Goal: Communication & Community: Answer question/provide support

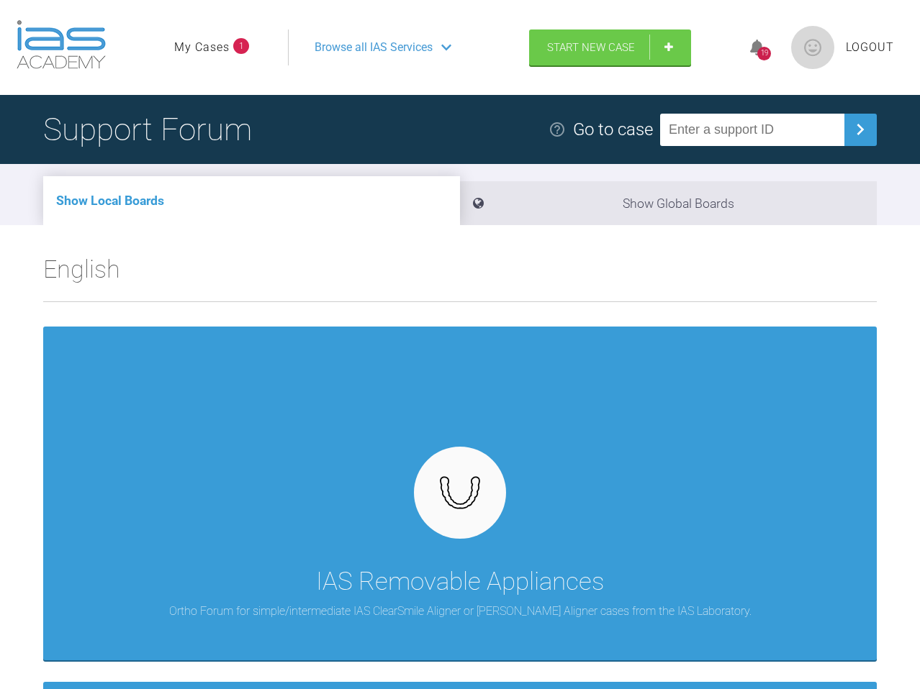
click at [214, 47] on link "My Cases" at bounding box center [201, 47] width 55 height 19
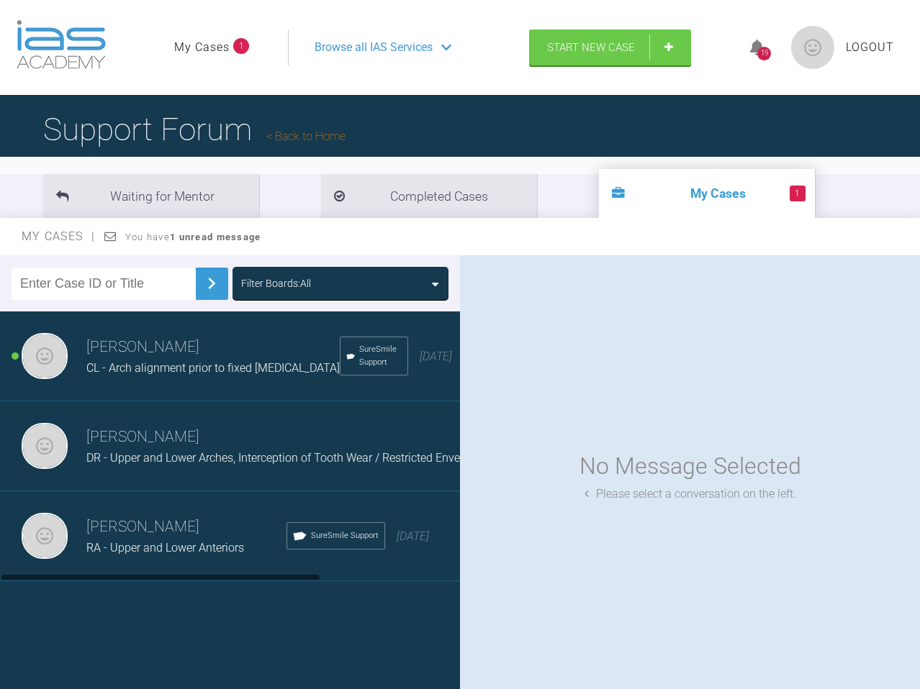
click at [262, 370] on span "CL - Arch alignment prior to fixed [MEDICAL_DATA]" at bounding box center [212, 368] width 253 height 14
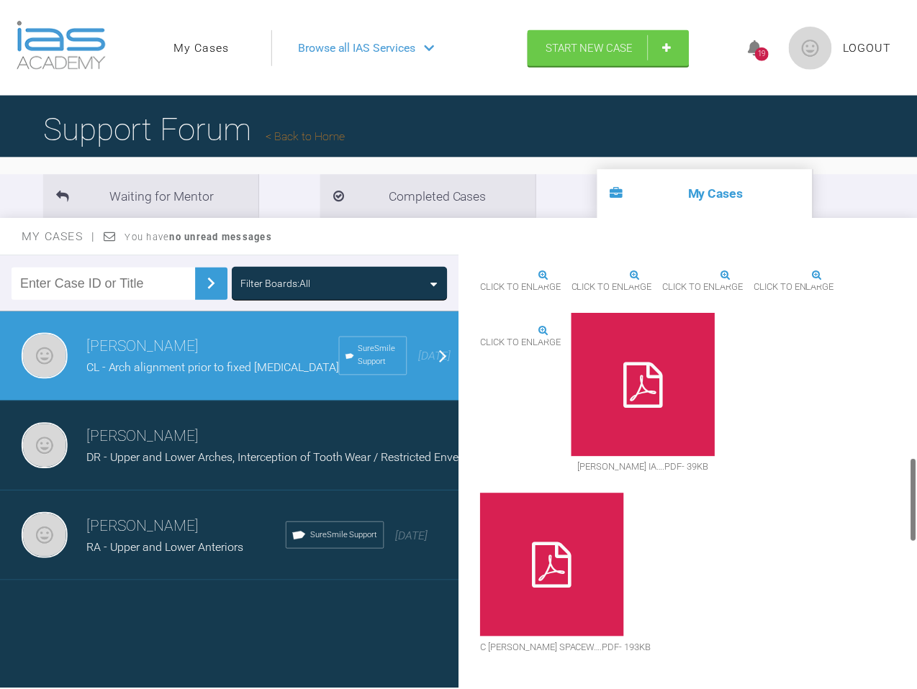
scroll to position [1056, 0]
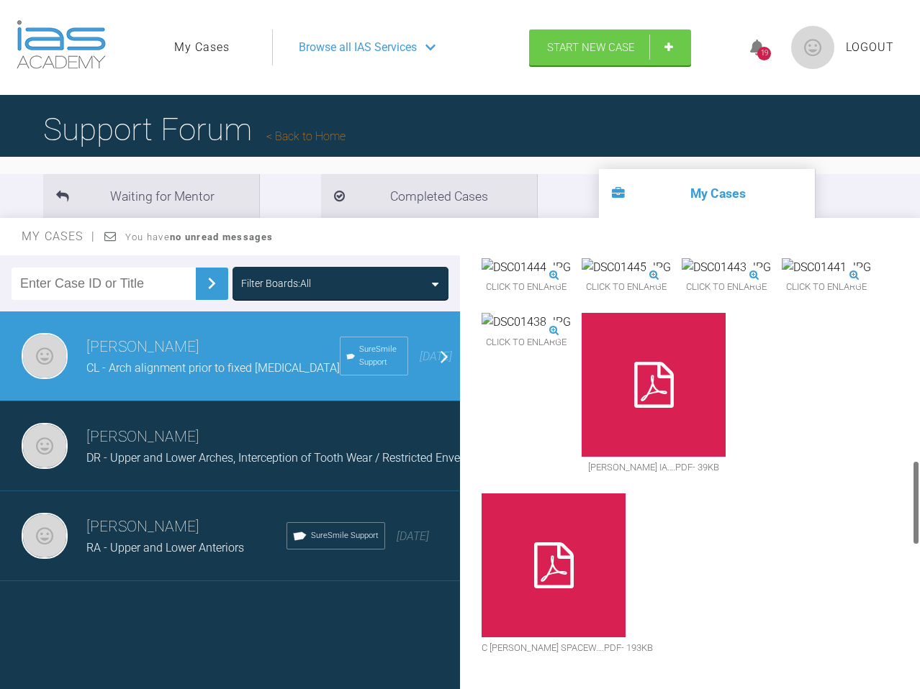
click at [571, 167] on img at bounding box center [525, 157] width 89 height 19
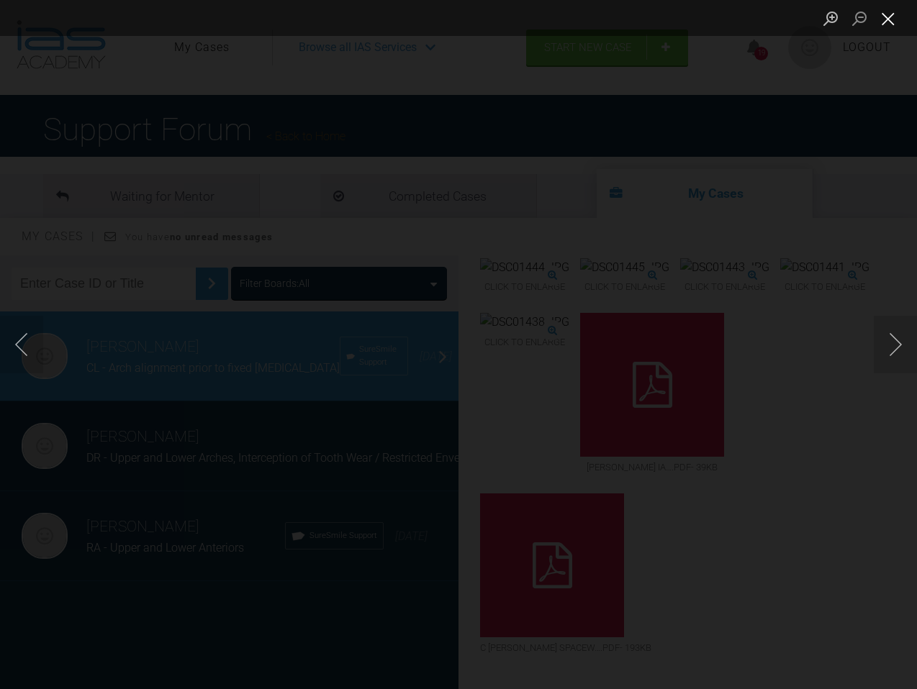
click at [615, 18] on button "Close lightbox" at bounding box center [888, 18] width 29 height 25
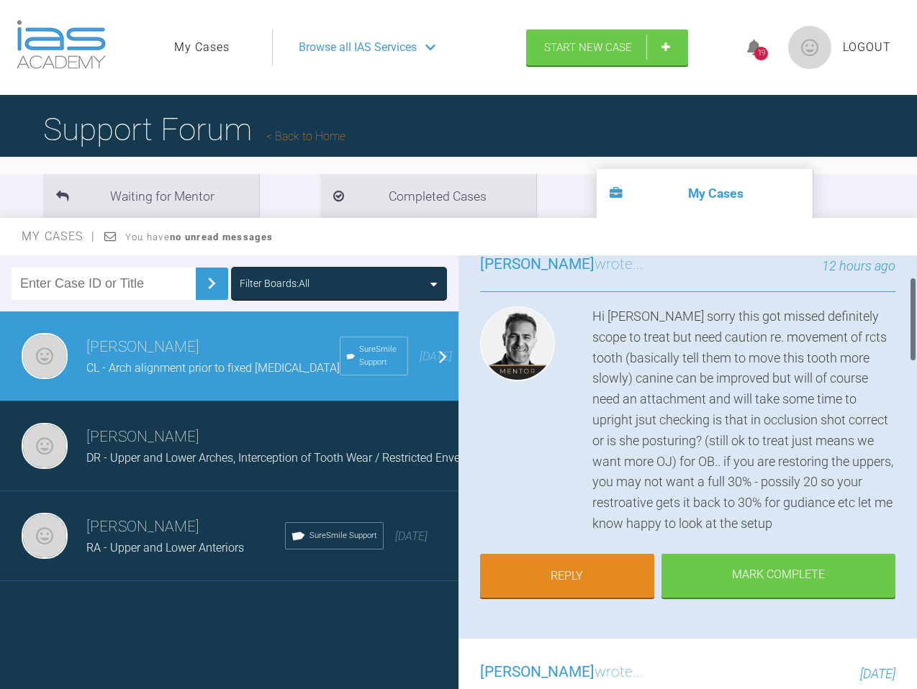
scroll to position [111, 0]
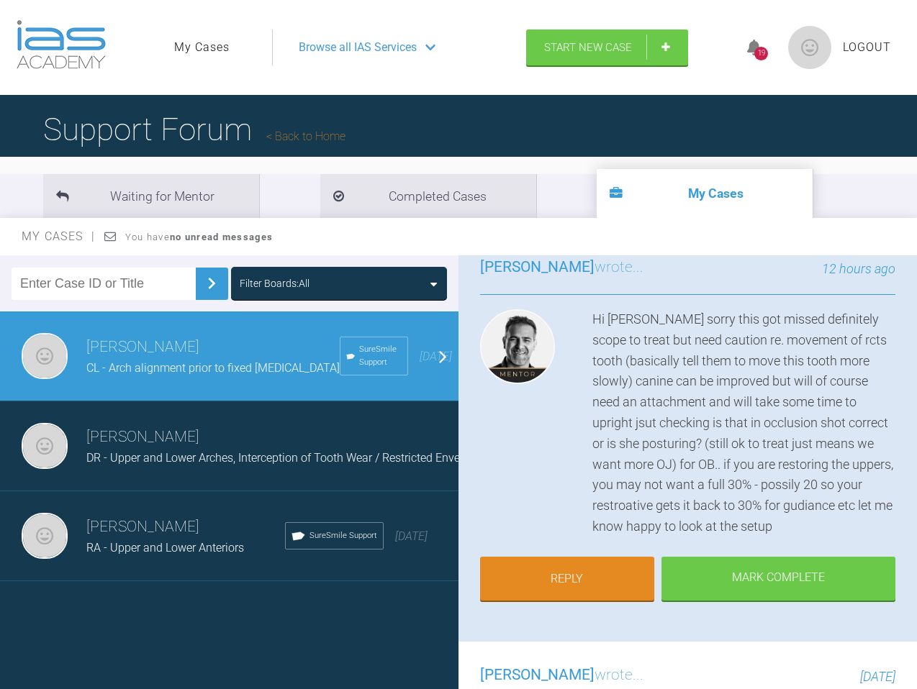
click at [615, 384] on div "Hi [PERSON_NAME] sorry this got missed definitely scope to treat but need cauti…" at bounding box center [743, 423] width 303 height 228
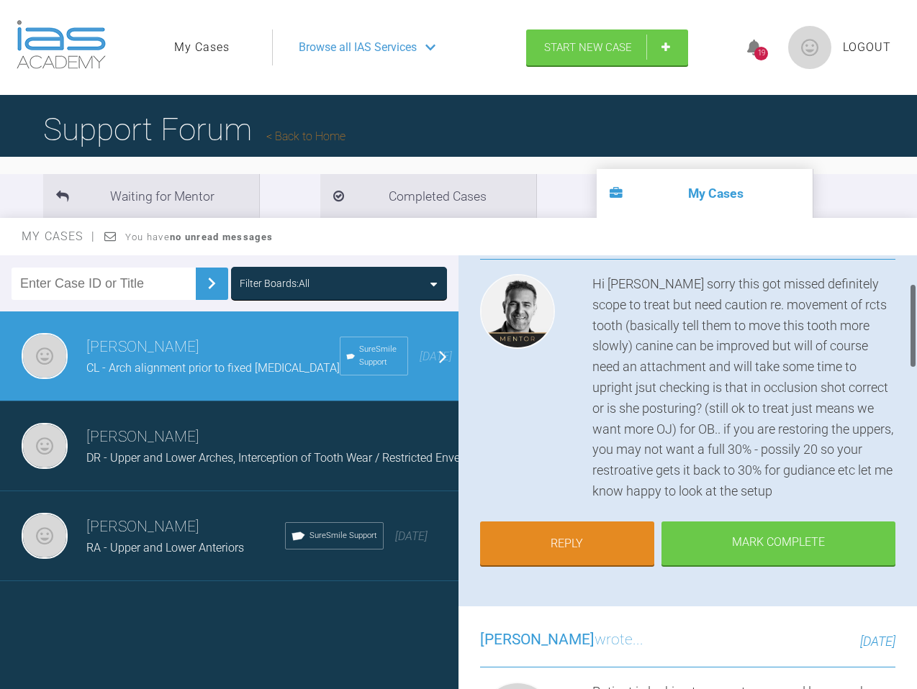
scroll to position [195, 0]
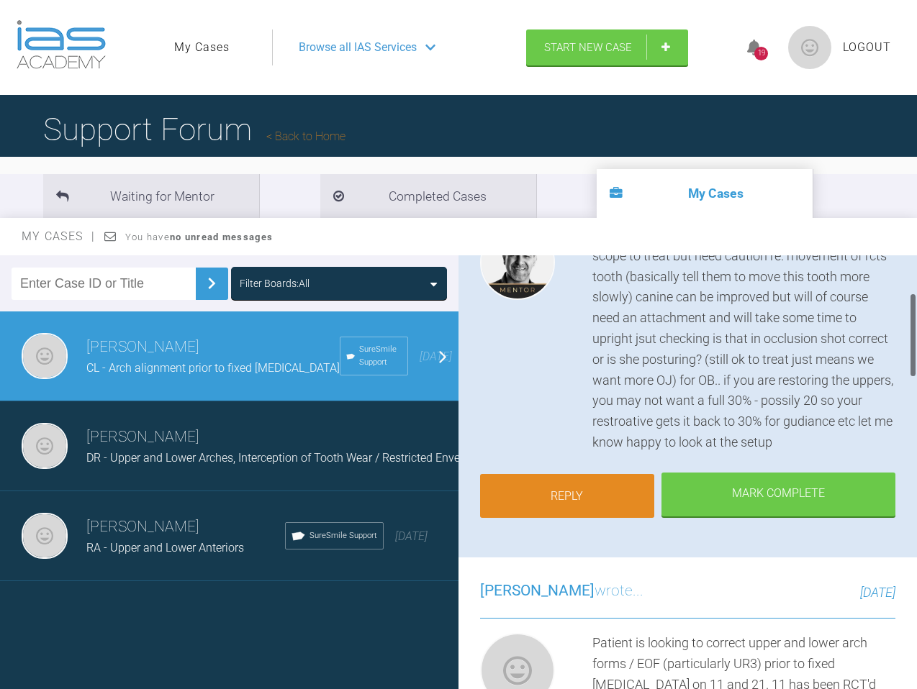
click at [613, 422] on link "Reply" at bounding box center [567, 496] width 174 height 45
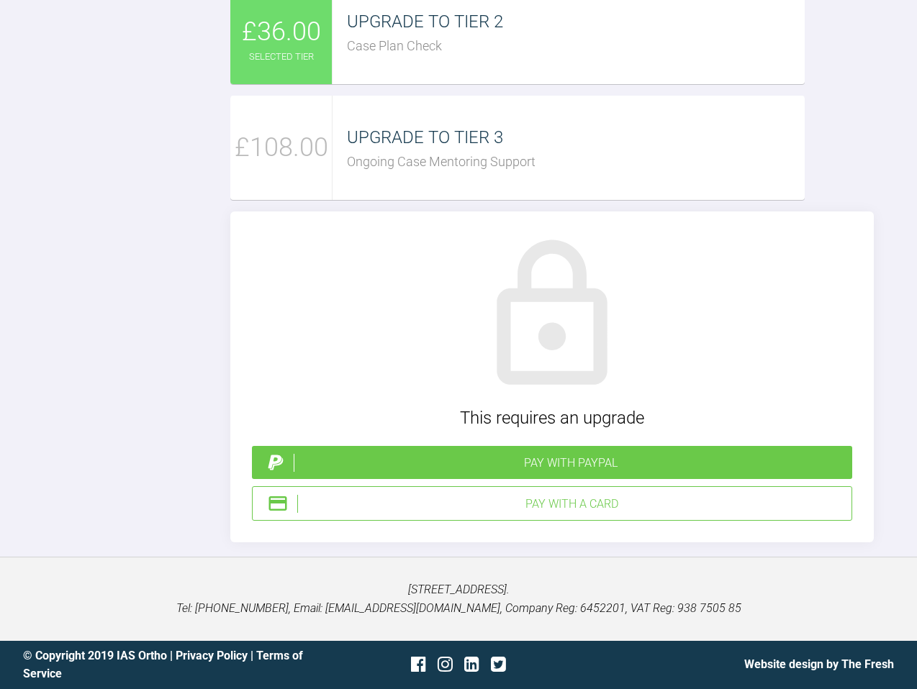
scroll to position [1766, 0]
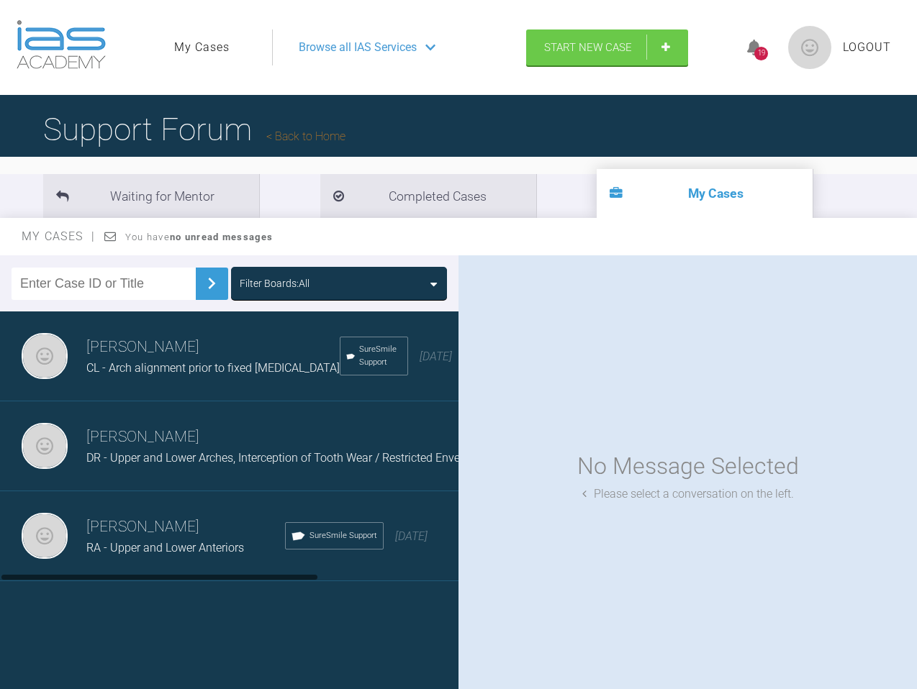
click at [201, 422] on h3 "[PERSON_NAME]" at bounding box center [314, 437] width 456 height 24
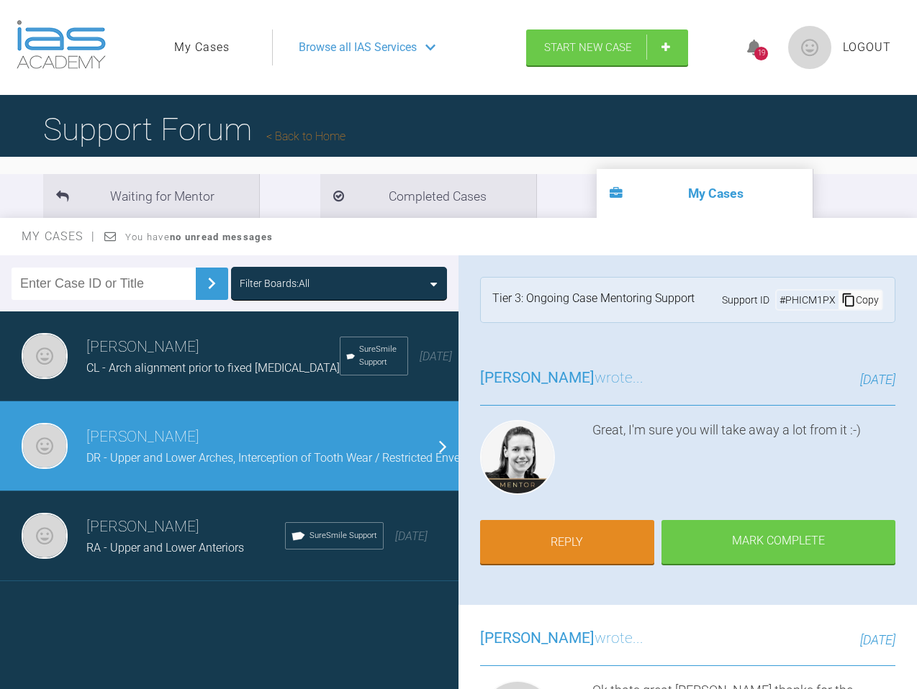
click at [193, 386] on div "[PERSON_NAME] El-[PERSON_NAME] - Arch alignment prior to fixed [MEDICAL_DATA] S…" at bounding box center [229, 357] width 458 height 90
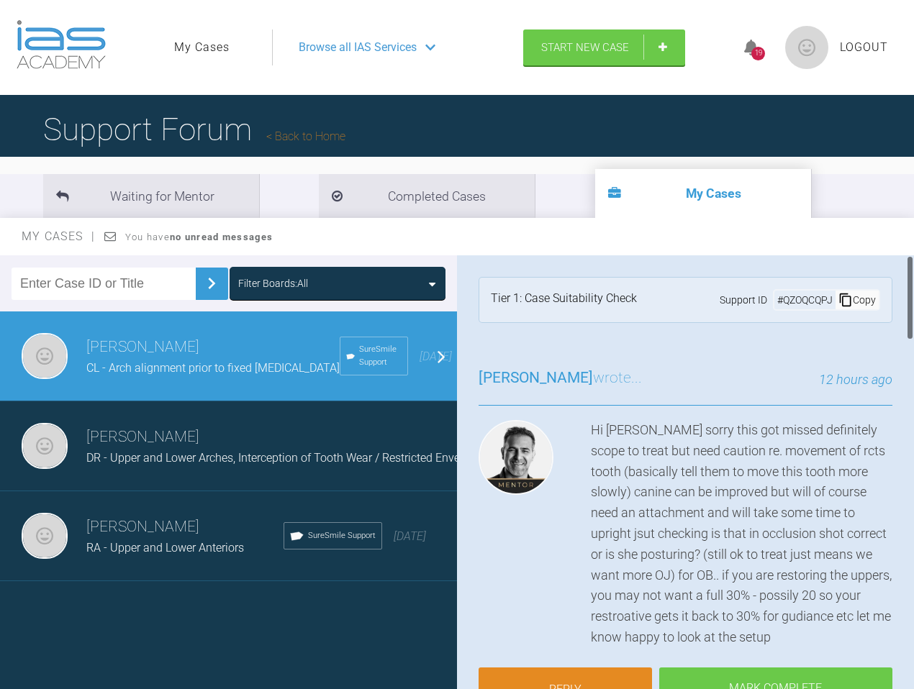
click at [615, 422] on div "Hi [PERSON_NAME] sorry this got missed definitely scope to treat but need cauti…" at bounding box center [742, 534] width 302 height 228
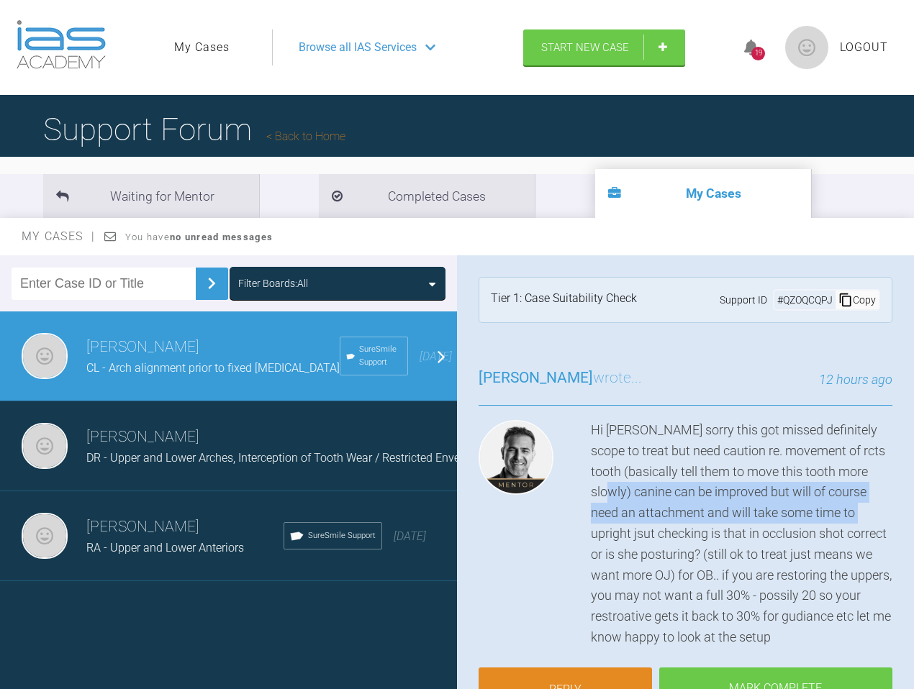
drag, startPoint x: 592, startPoint y: 493, endPoint x: 850, endPoint y: 515, distance: 259.3
click at [615, 422] on div "Hi [PERSON_NAME] sorry this got missed definitely scope to treat but need cauti…" at bounding box center [742, 534] width 302 height 228
copy div "canine can be improved but will of course need an attachment and will take some…"
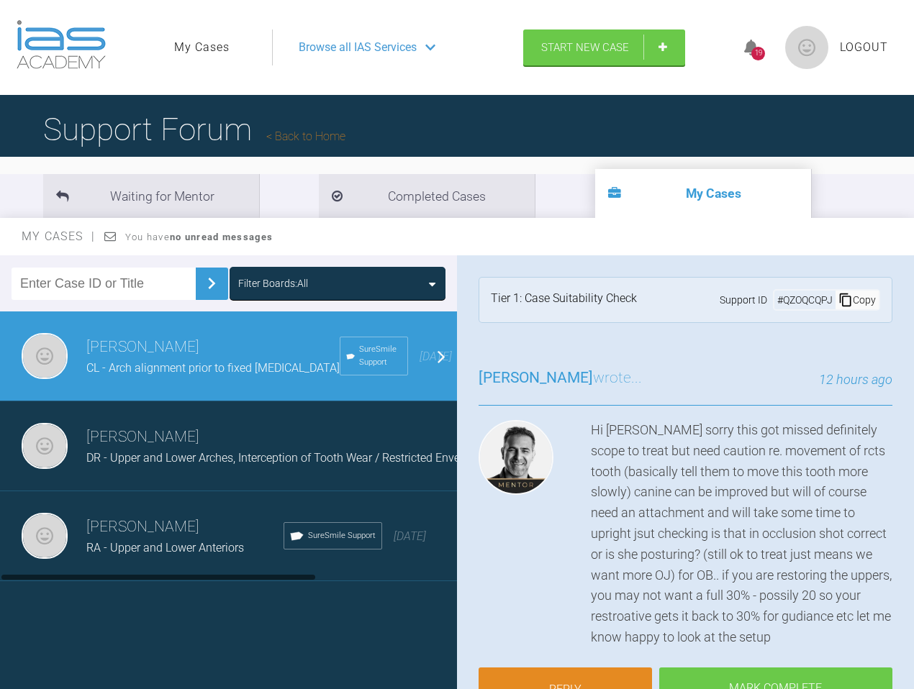
click at [132, 422] on div "RA - Upper and Lower Anteriors" at bounding box center [184, 548] width 197 height 19
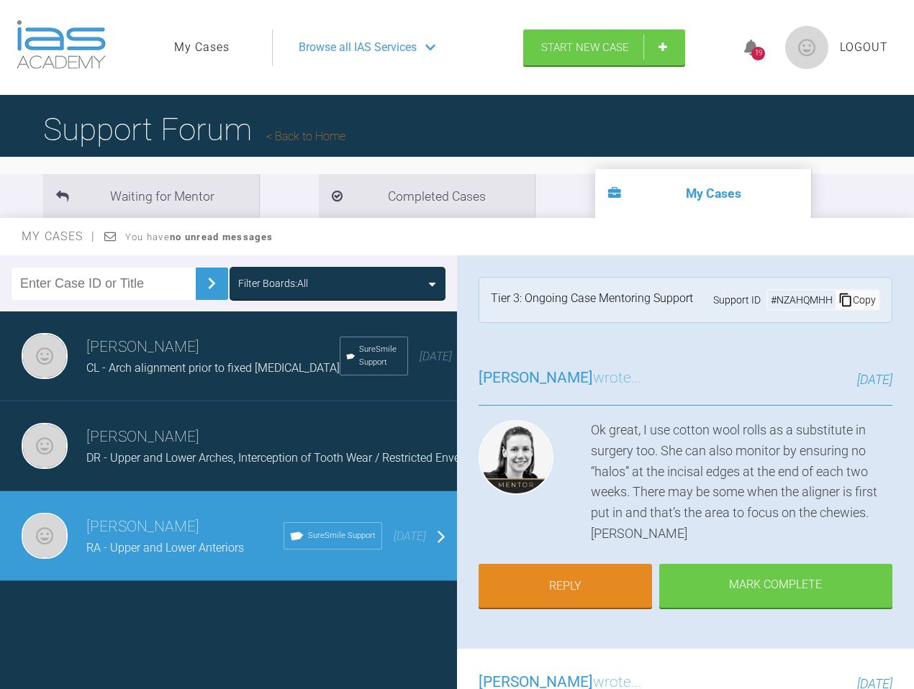
scroll to position [21, 0]
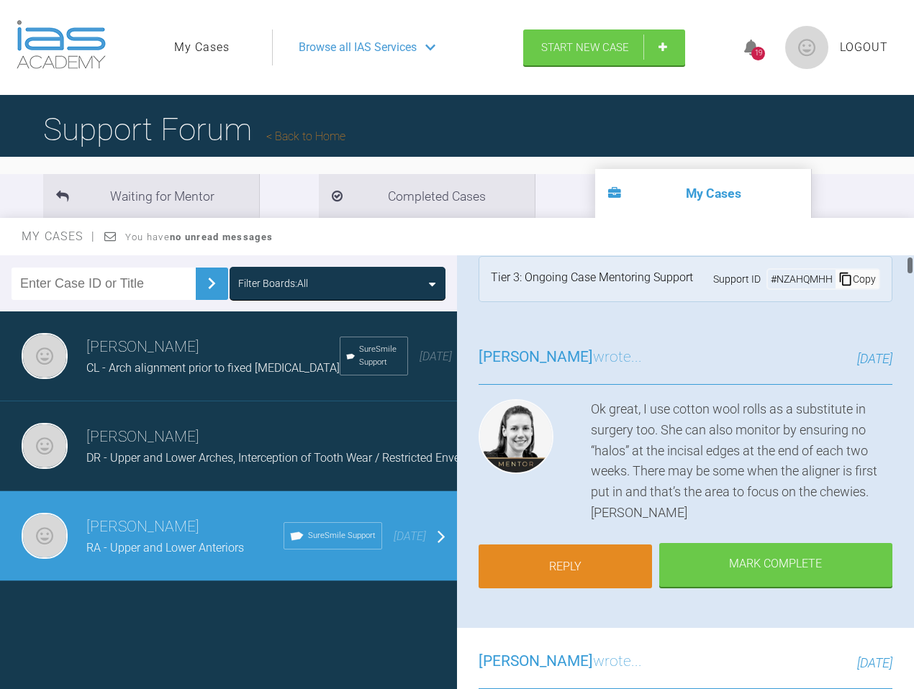
click at [550, 422] on link "Reply" at bounding box center [565, 567] width 173 height 45
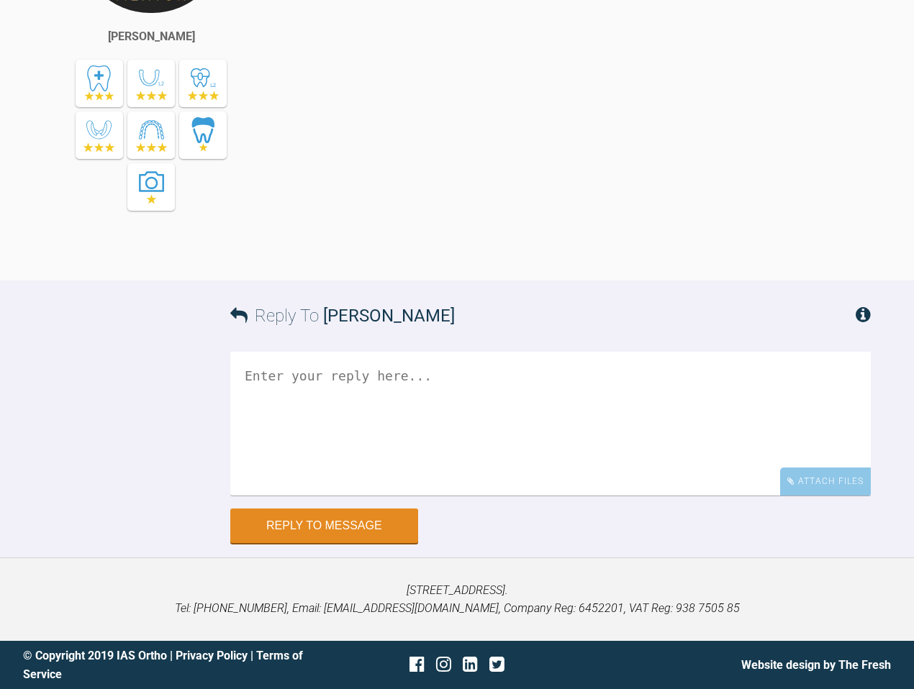
scroll to position [13418, 0]
click at [615, 422] on div "Attach Files" at bounding box center [825, 482] width 91 height 28
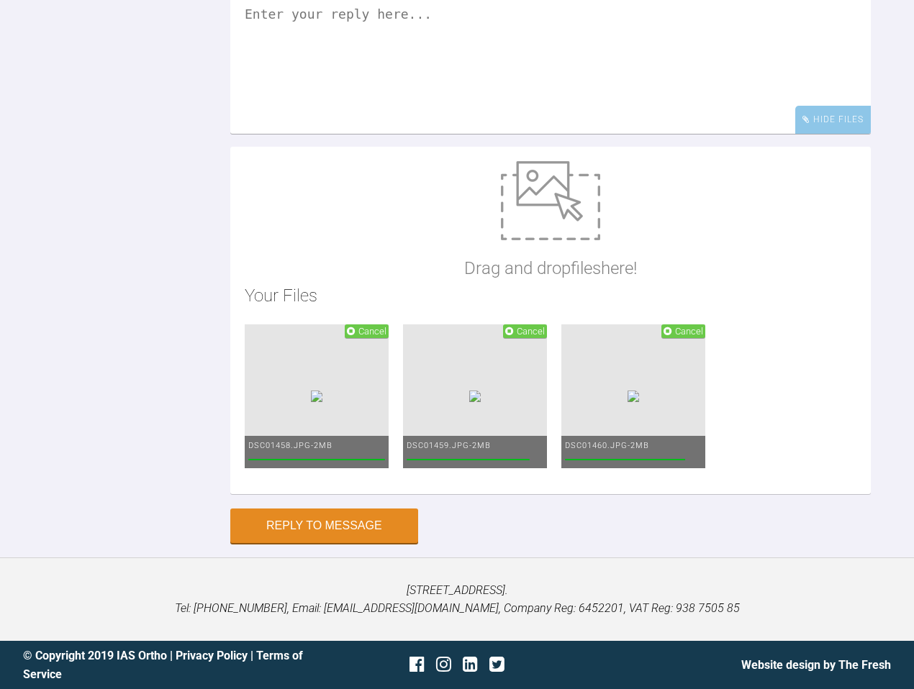
scroll to position [13670, 0]
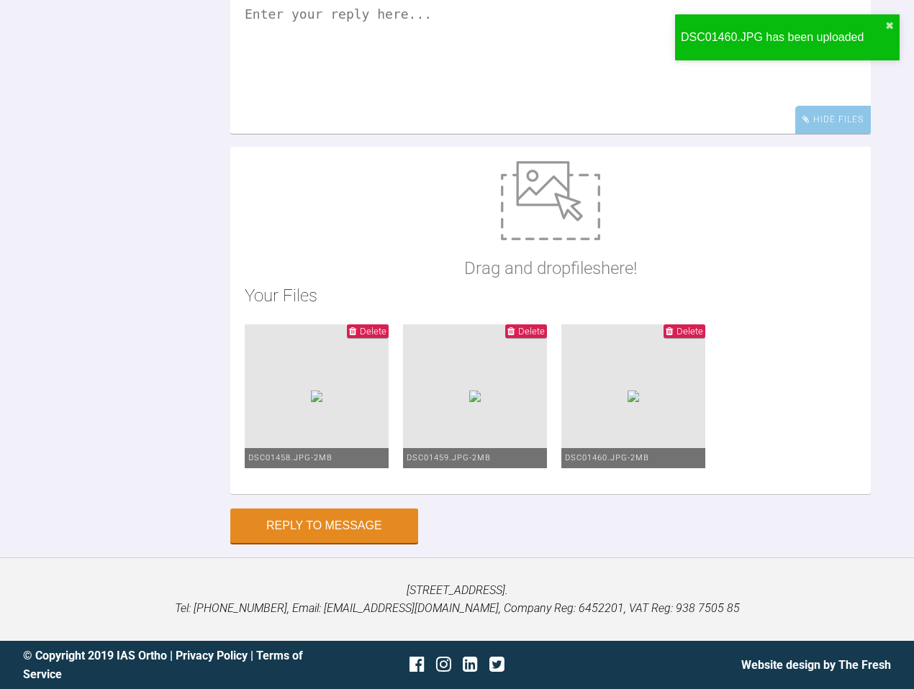
click at [403, 134] on textarea at bounding box center [550, 62] width 641 height 144
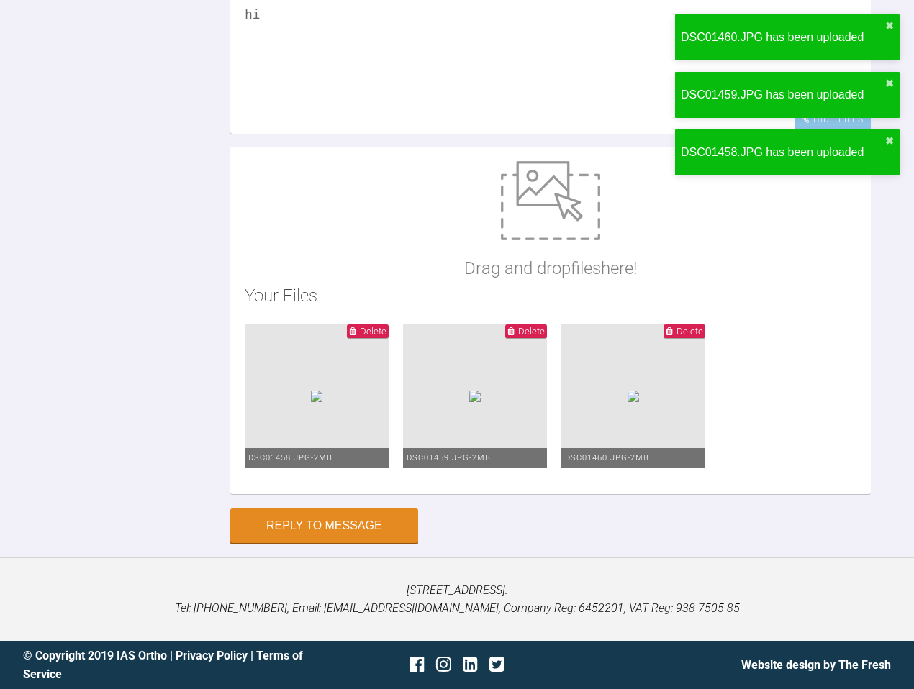
type textarea "h"
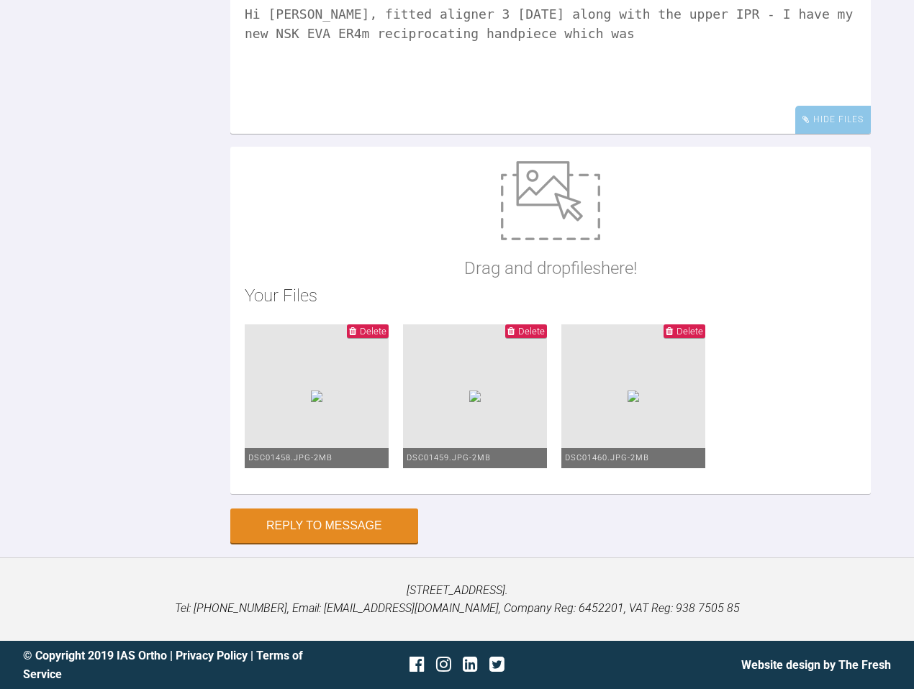
click at [429, 127] on textarea "Hi [PERSON_NAME], fitted aligner 3 [DATE] along with the upper IPR - I have my …" at bounding box center [550, 62] width 641 height 144
click at [596, 134] on textarea "Hi [PERSON_NAME], fitted aligners 3 [DATE] along with the upper IPR - I have my…" at bounding box center [550, 62] width 641 height 144
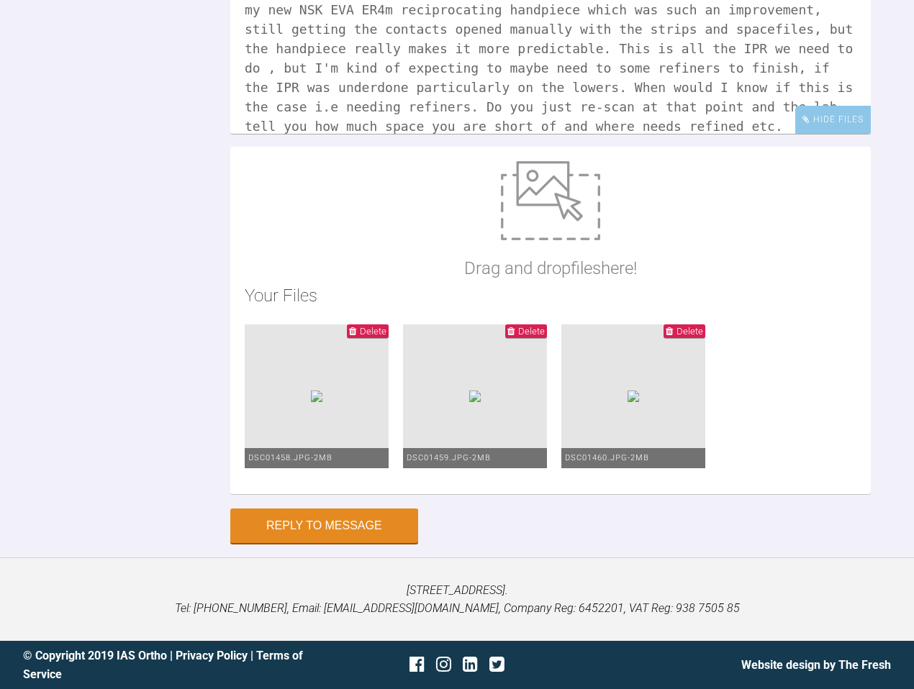
scroll to position [13936, 0]
type textarea "Hi [PERSON_NAME], fitted aligners 3 [DATE] along with the upper IPR - I have my…"
click at [268, 422] on button "Reply to Message" at bounding box center [324, 527] width 188 height 35
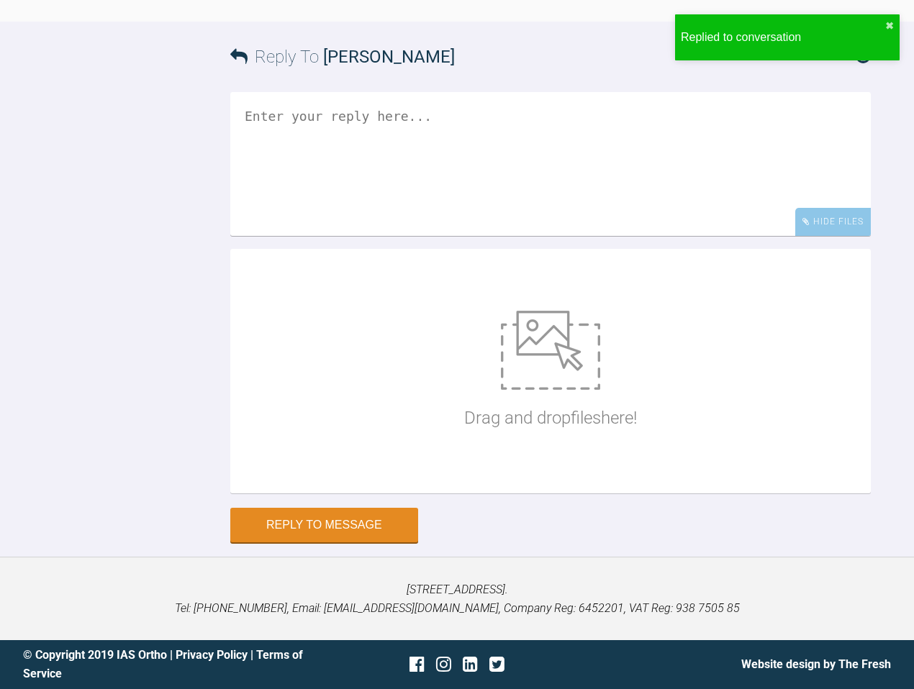
scroll to position [13690, 0]
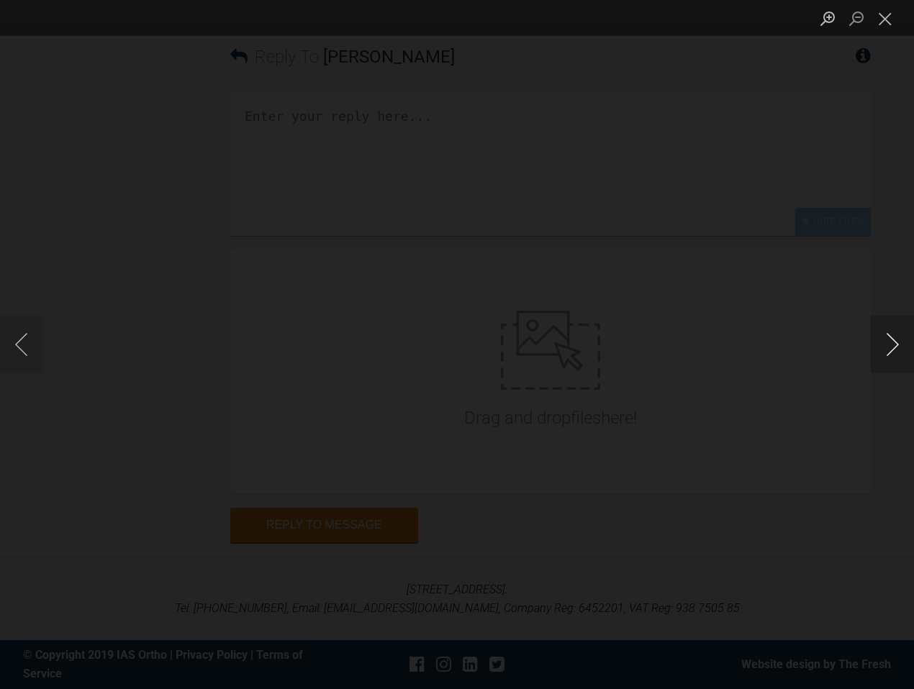
scroll to position [13685, 0]
click at [615, 352] on button "Next image" at bounding box center [892, 345] width 43 height 58
